Goal: Download file/media

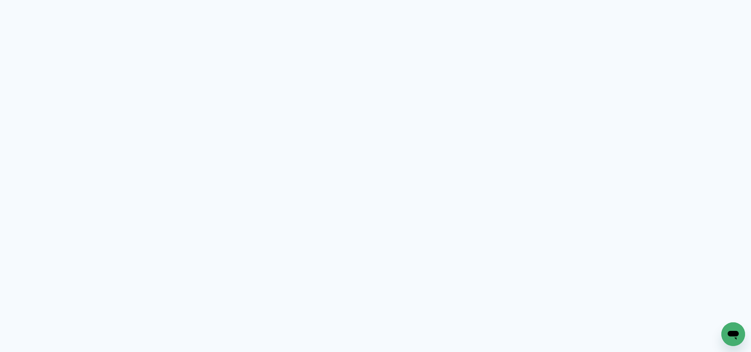
click at [412, 135] on neon-animated-pages "Prosite Website + Landing pages Proof Sistema de seleção e venda de fotos Desig…" at bounding box center [375, 176] width 751 height 352
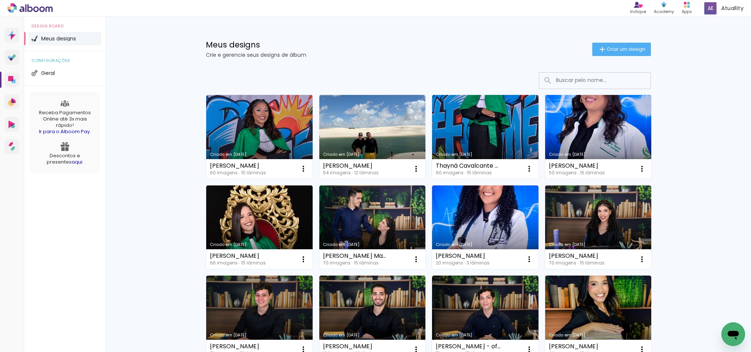
click at [599, 126] on link "Criado em [DATE]" at bounding box center [598, 137] width 106 height 84
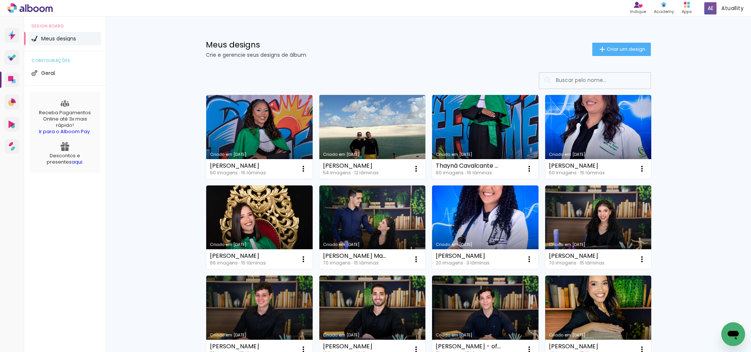
click at [367, 130] on link "Criado em [DATE]" at bounding box center [372, 137] width 106 height 84
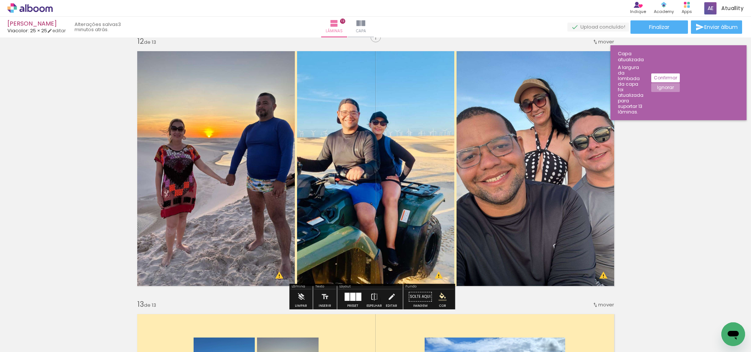
scroll to position [3163, 0]
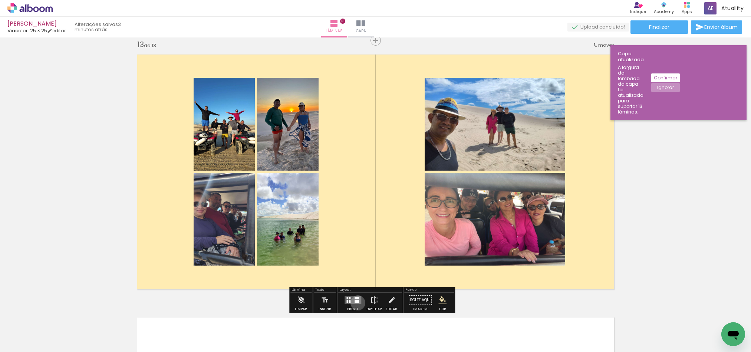
click at [356, 303] on div at bounding box center [356, 301] width 4 height 3
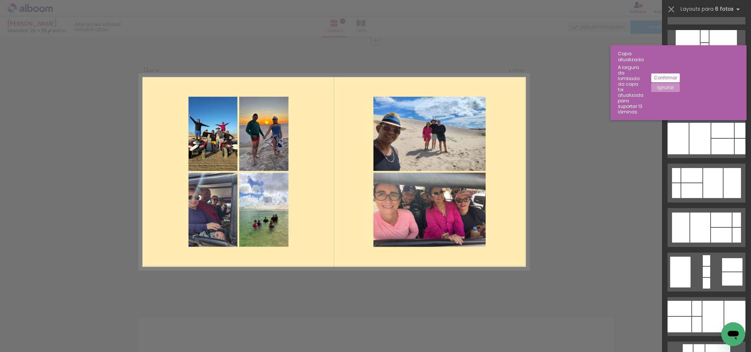
scroll to position [400, 0]
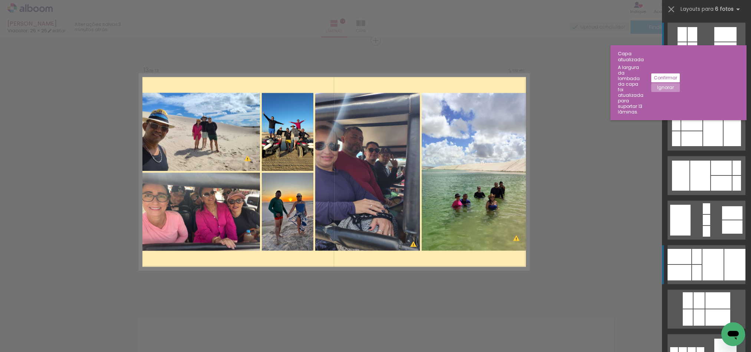
click at [706, 265] on div at bounding box center [712, 265] width 21 height 32
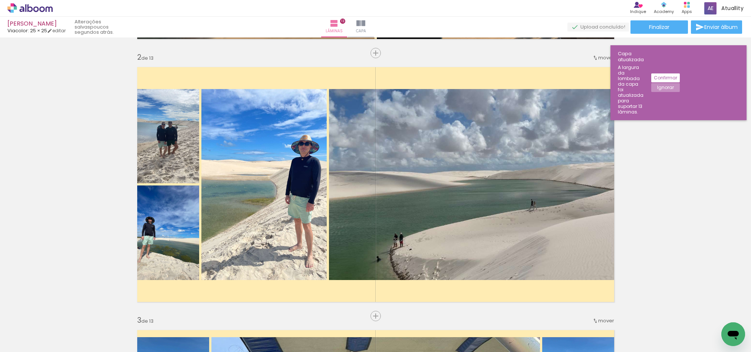
scroll to position [0, 0]
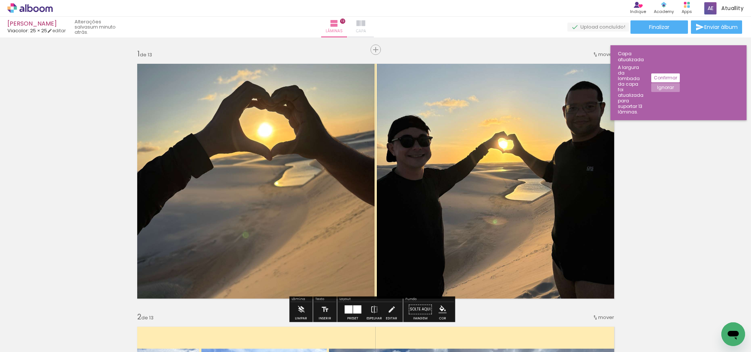
click at [365, 20] on iron-icon at bounding box center [360, 23] width 9 height 9
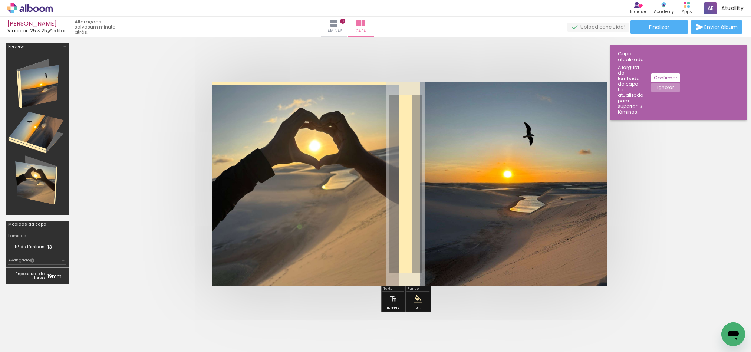
click at [401, 215] on quentale-layouter at bounding box center [405, 184] width 387 height 204
click at [392, 297] on iron-icon at bounding box center [393, 298] width 8 height 15
click at [394, 183] on quentale-selection at bounding box center [396, 178] width 186 height 28
type input "Sans Serif"
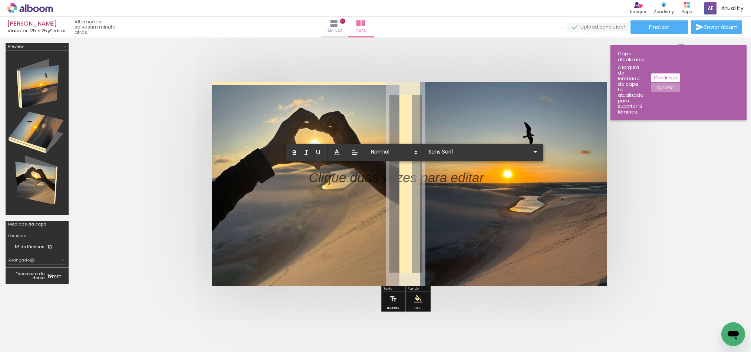
click at [394, 183] on p at bounding box center [395, 182] width 175 height 19
click at [326, 183] on div at bounding box center [305, 185] width 187 height 200
click at [326, 183] on quentale-selection at bounding box center [396, 178] width 186 height 28
click at [326, 183] on p at bounding box center [395, 182] width 175 height 19
click at [326, 183] on div at bounding box center [305, 185] width 187 height 200
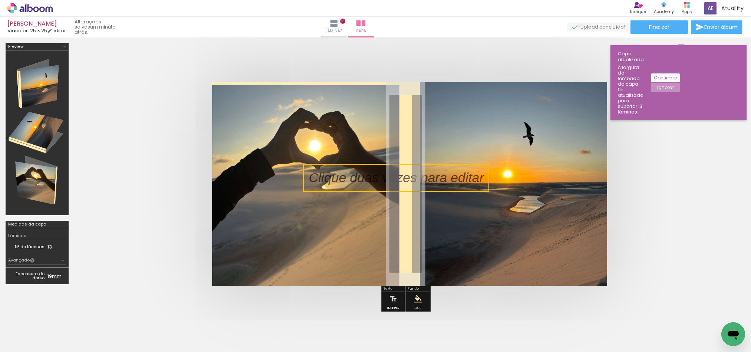
click at [327, 180] on quentale-selection at bounding box center [396, 178] width 186 height 28
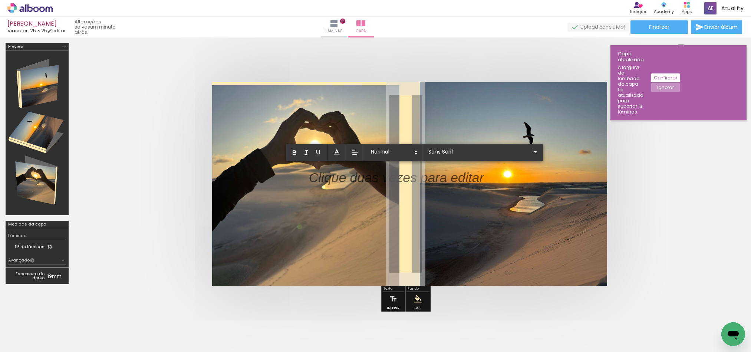
click at [327, 180] on p at bounding box center [395, 182] width 175 height 19
click at [357, 179] on div at bounding box center [305, 185] width 187 height 200
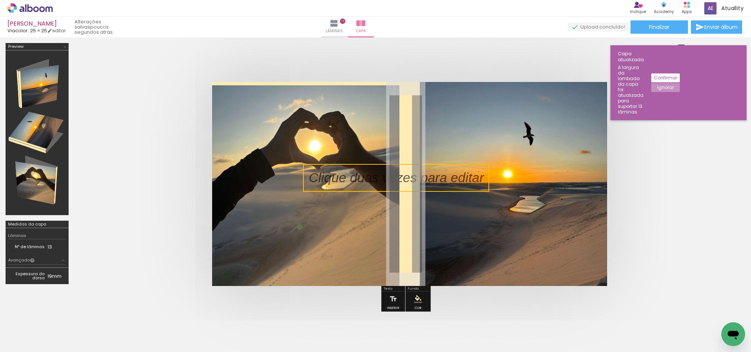
click at [357, 179] on quentale-selection at bounding box center [396, 178] width 186 height 28
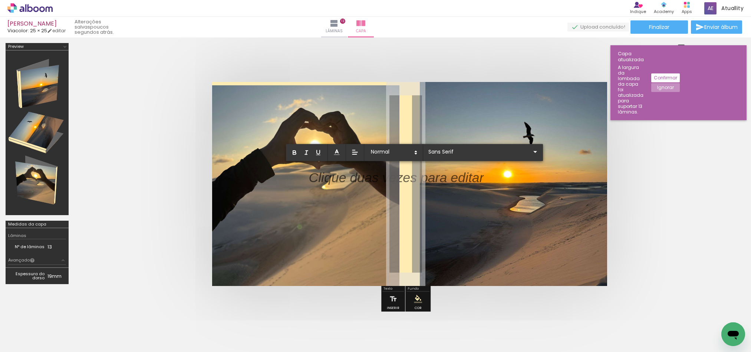
click at [357, 179] on p at bounding box center [395, 182] width 175 height 19
click at [357, 179] on div at bounding box center [305, 185] width 187 height 200
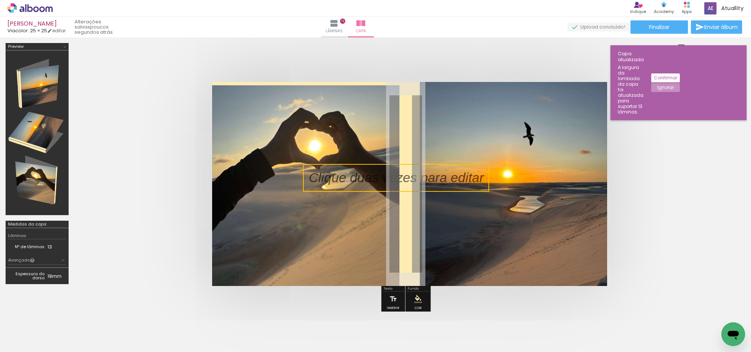
click at [357, 179] on quentale-selection at bounding box center [396, 178] width 186 height 28
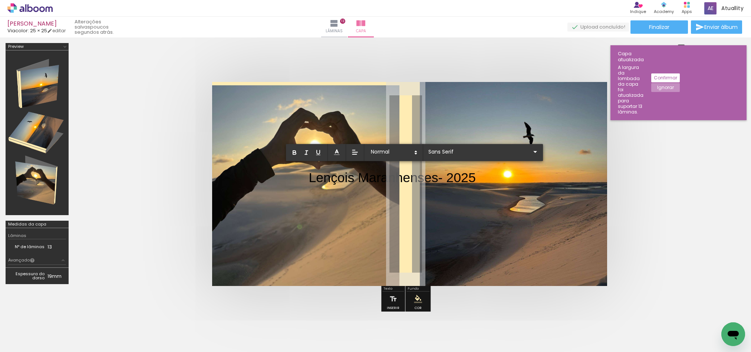
click at [462, 178] on p "Lençois Maranhenses- 2025" at bounding box center [391, 177] width 167 height 19
click at [475, 177] on p "Lençois Maranhenses- 2025" at bounding box center [391, 177] width 167 height 19
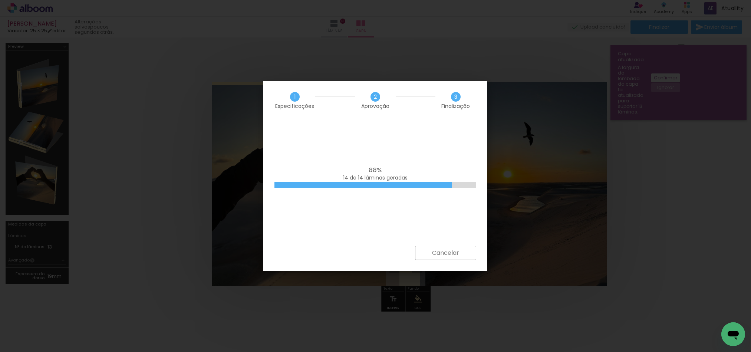
scroll to position [0, 600]
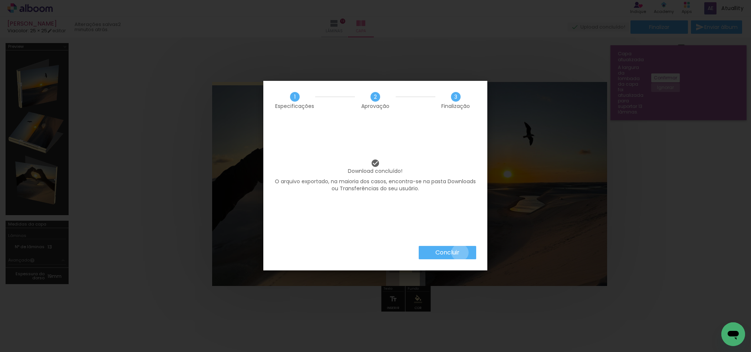
click at [460, 252] on paper-button "Concluir" at bounding box center [447, 252] width 57 height 13
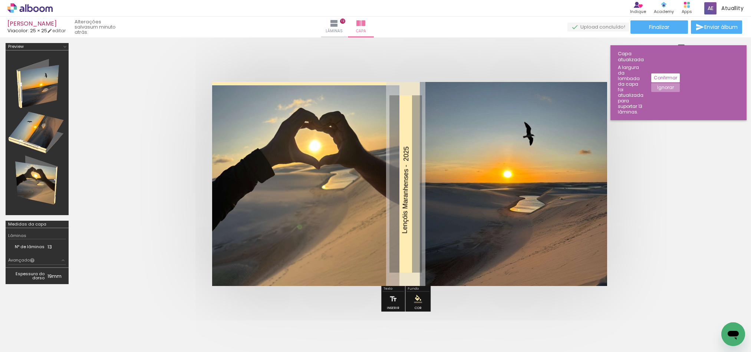
scroll to position [0, 600]
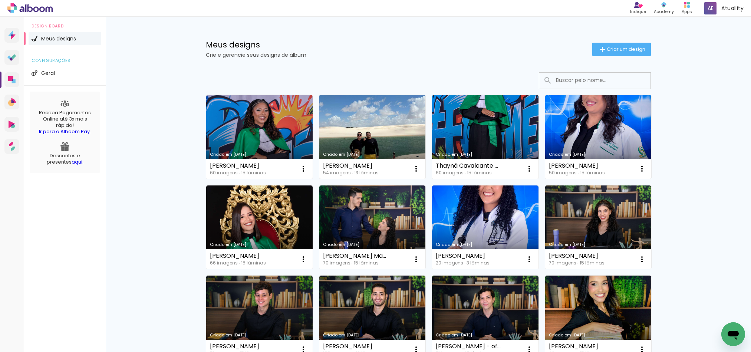
click at [389, 140] on link "Criado em [DATE]" at bounding box center [372, 137] width 106 height 84
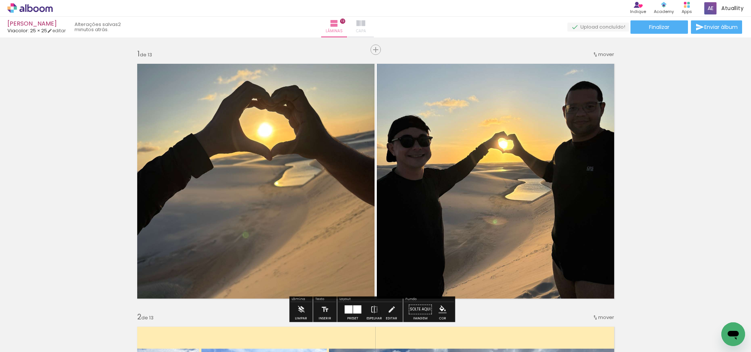
click at [366, 29] on span "Capa" at bounding box center [361, 31] width 10 height 7
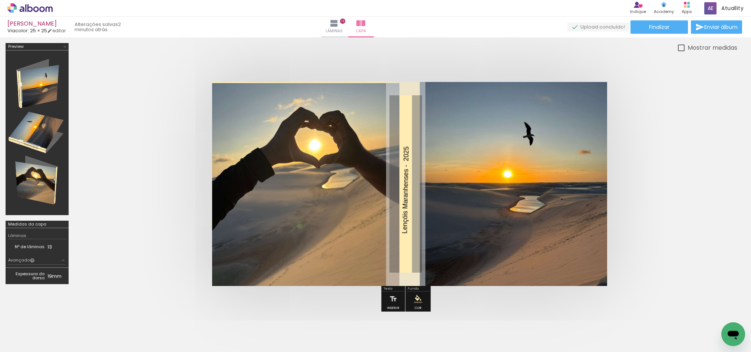
click at [0, 0] on div at bounding box center [0, 0] width 0 height 0
type paper-checkbox "on"
click at [347, 27] on paper-button "Lâminas 13" at bounding box center [334, 27] width 26 height 21
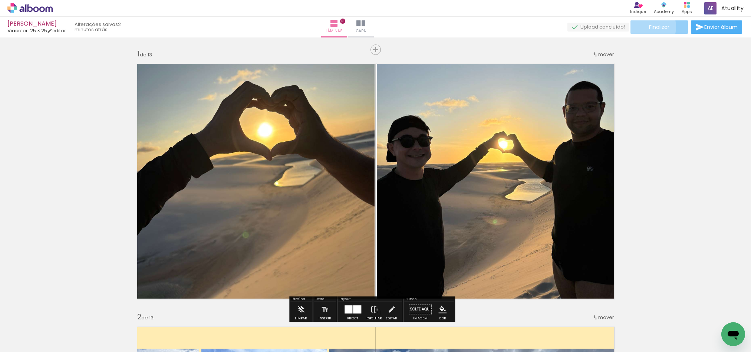
click at [649, 27] on span "Finalizar" at bounding box center [659, 26] width 20 height 5
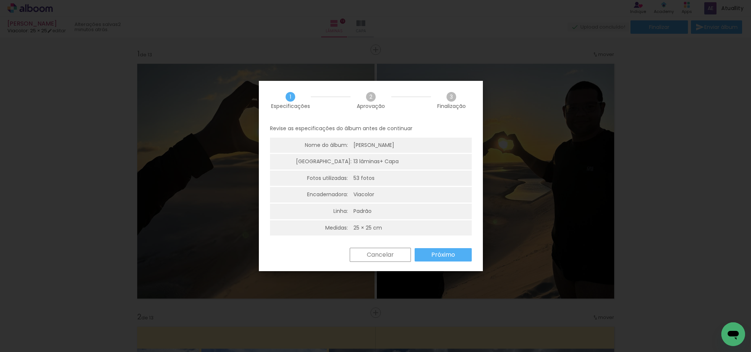
click at [460, 251] on paper-button "Próximo" at bounding box center [442, 254] width 57 height 13
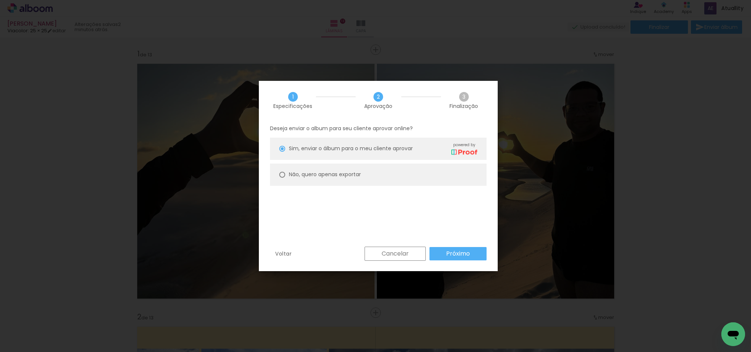
click at [0, 0] on slot "Não, quero apenas exportar" at bounding box center [0, 0] width 0 height 0
type paper-radio-button "on"
click at [0, 0] on slot "Próximo" at bounding box center [0, 0] width 0 height 0
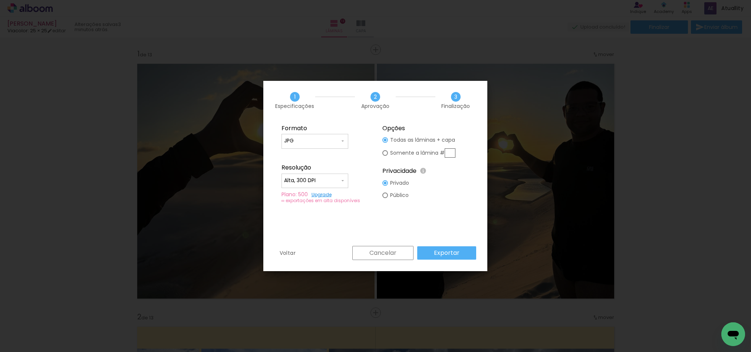
click at [0, 0] on input "Alta, 300 DPI" at bounding box center [0, 0] width 0 height 0
click at [0, 0] on paper-item "Baixa" at bounding box center [0, 0] width 0 height 0
type input "Baixa"
click at [0, 0] on paper-button "Exportar" at bounding box center [0, 0] width 0 height 0
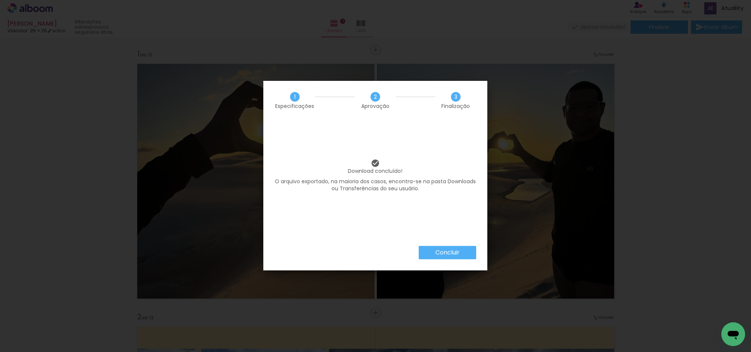
click at [432, 251] on paper-button "Concluir" at bounding box center [447, 252] width 57 height 13
